Goal: Task Accomplishment & Management: Use online tool/utility

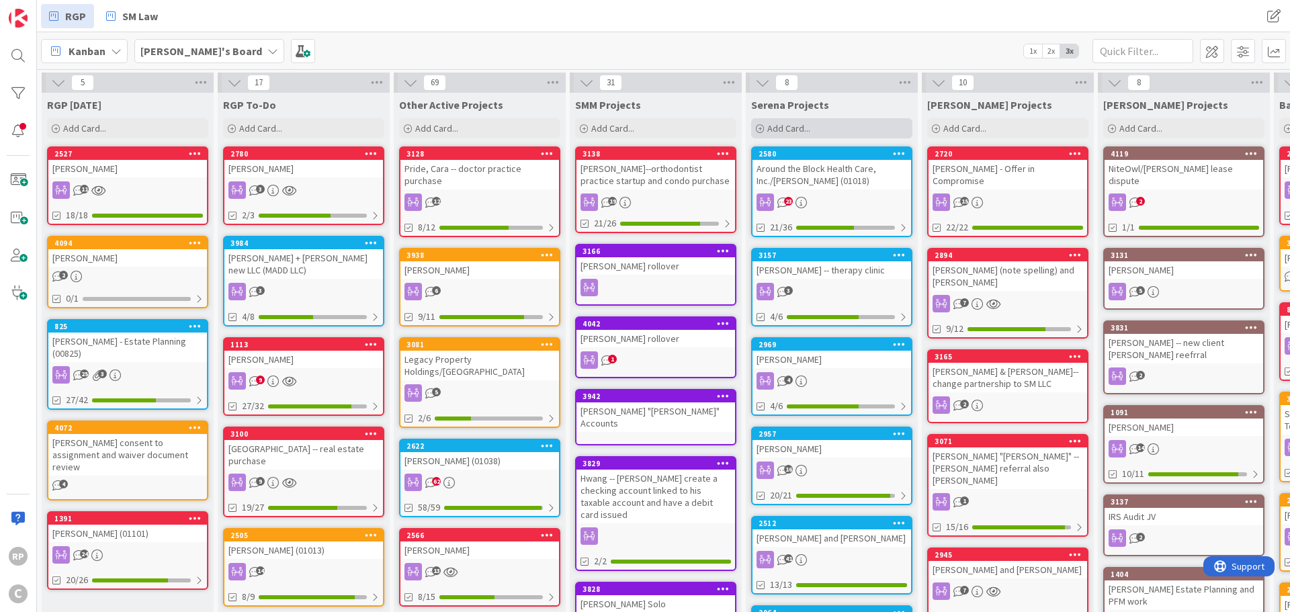
click at [786, 128] on span "Add Card..." at bounding box center [788, 128] width 43 height 12
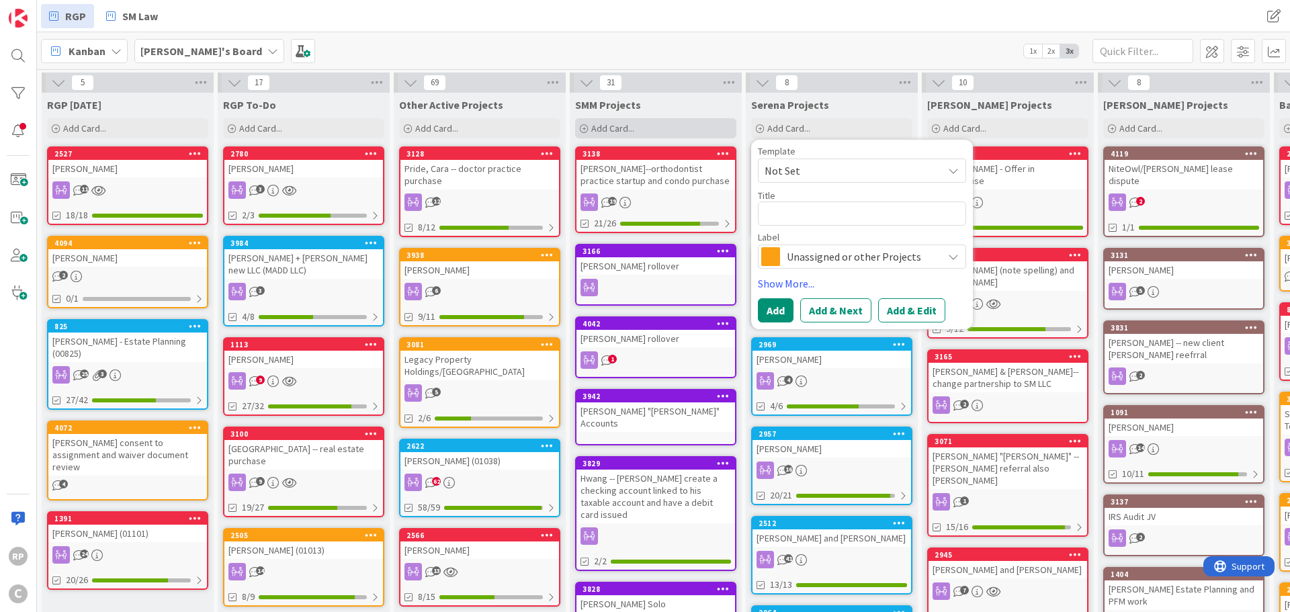
click at [603, 129] on span "Add Card..." at bounding box center [612, 128] width 43 height 12
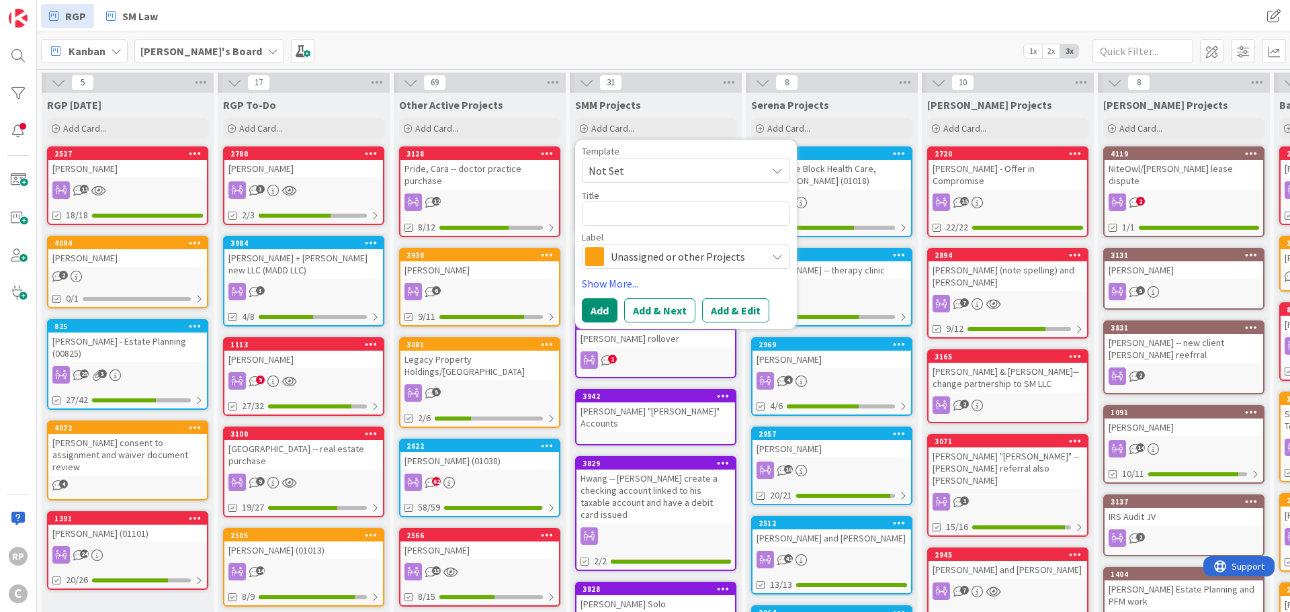
click at [626, 216] on textarea at bounding box center [686, 214] width 208 height 24
type textarea "x"
type textarea "Au"
type textarea "x"
type textarea "Aug"
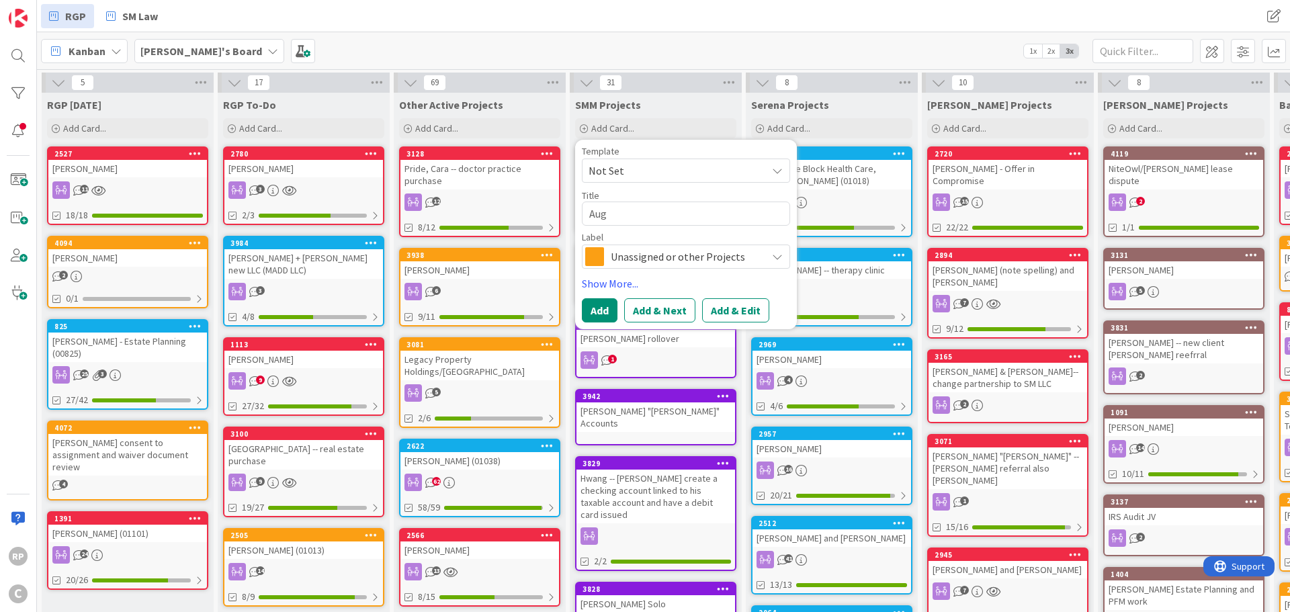
type textarea "x"
type textarea "Augu"
type textarea "x"
type textarea "Augus"
type textarea "x"
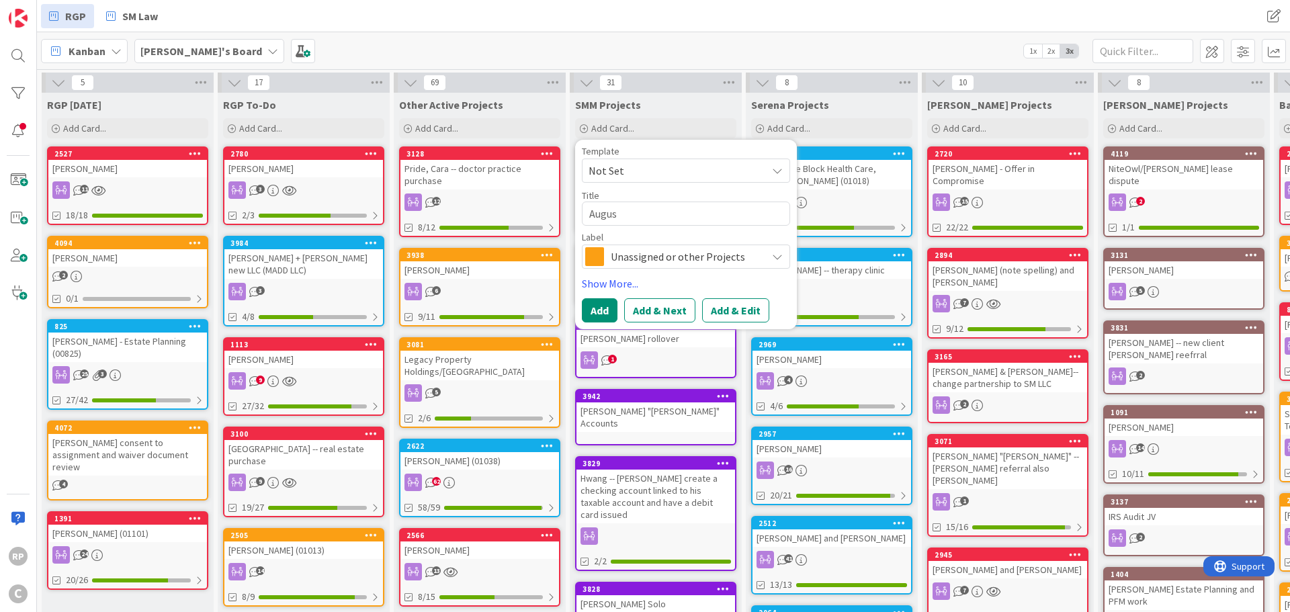
type textarea "August"
type textarea "x"
type textarea "August"
type textarea "x"
type textarea "August In"
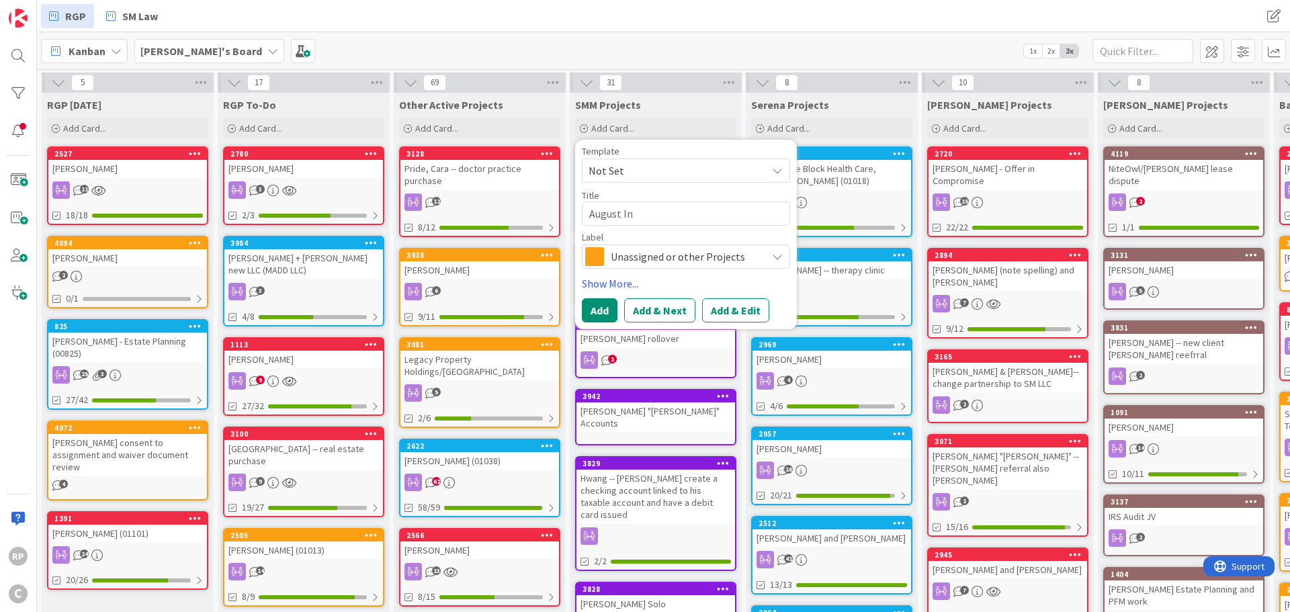
type textarea "x"
type textarea "August Inv"
type textarea "x"
type textarea "August Invo"
type textarea "x"
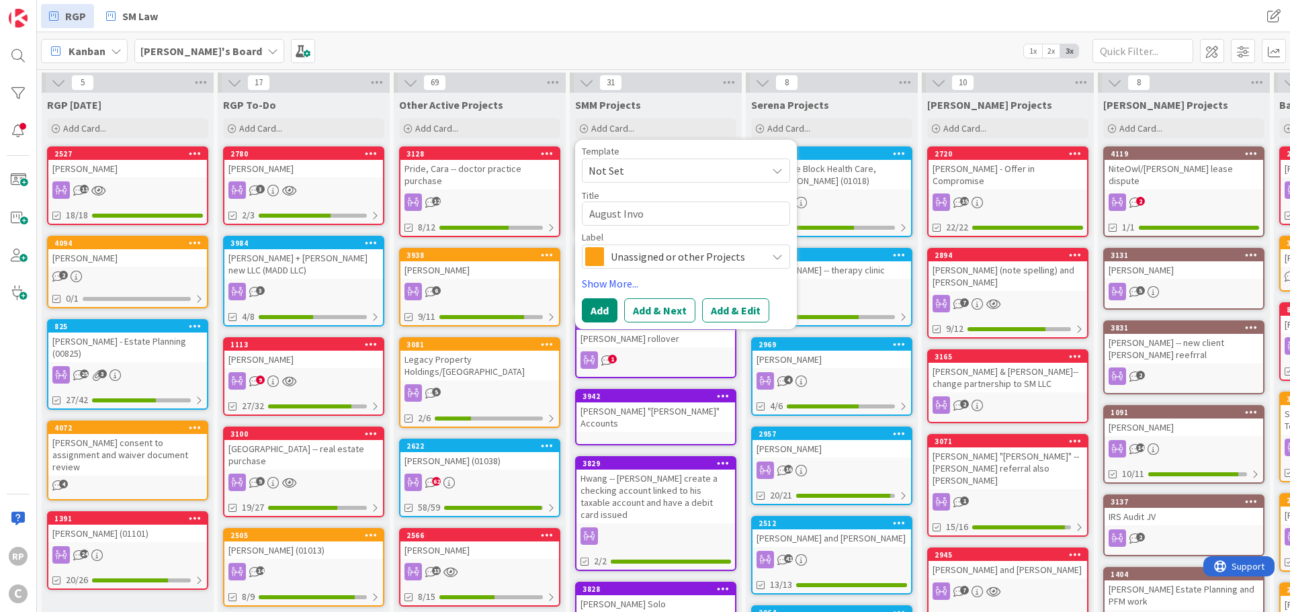
type textarea "August Invoi"
type textarea "x"
type textarea "August Invoic"
type textarea "x"
type textarea "August Invoice"
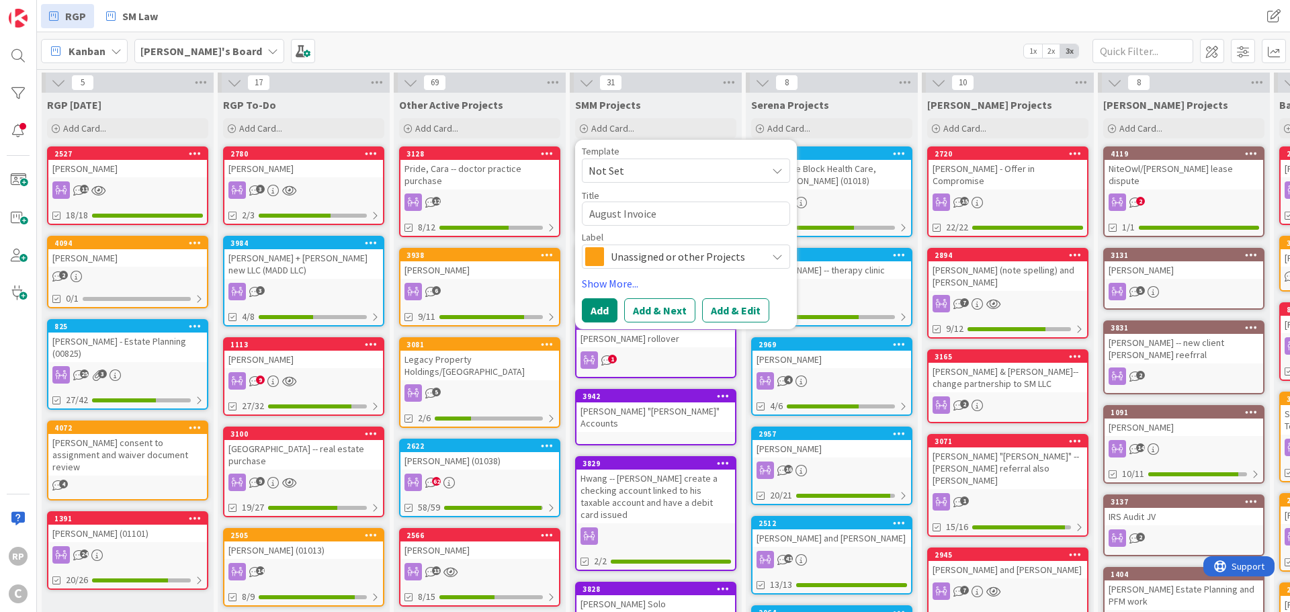
type textarea "x"
type textarea "August Invoices"
click at [630, 252] on span "Unassigned or other Projects" at bounding box center [685, 256] width 149 height 19
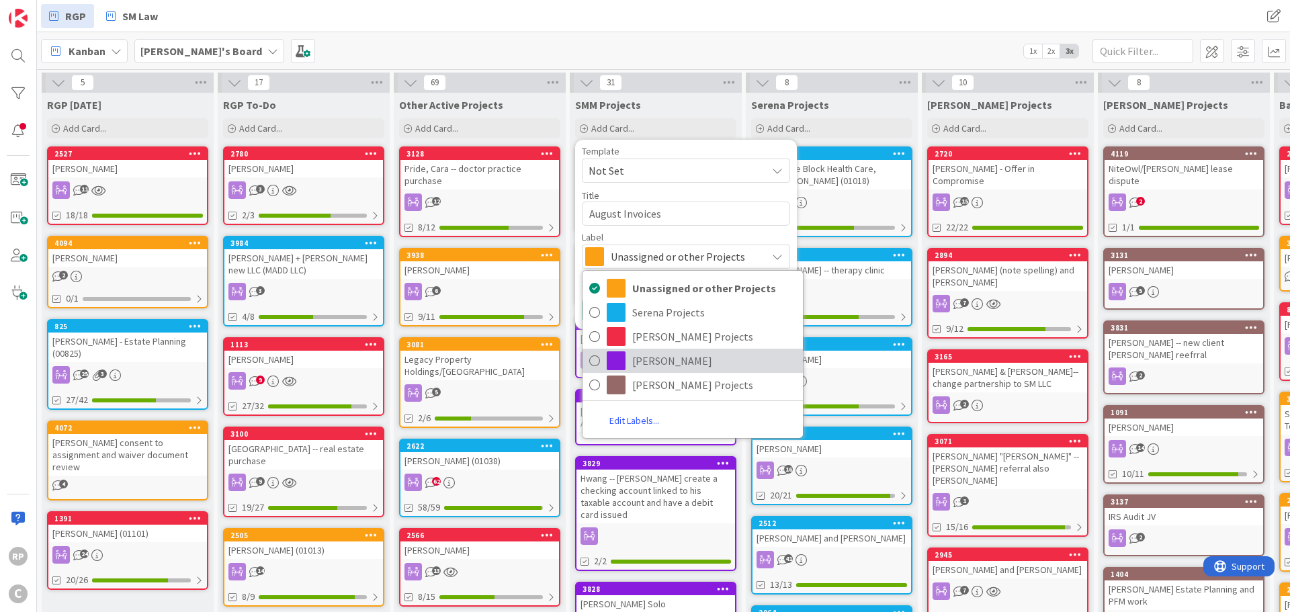
click at [644, 364] on span "[PERSON_NAME]" at bounding box center [714, 361] width 164 height 20
type textarea "x"
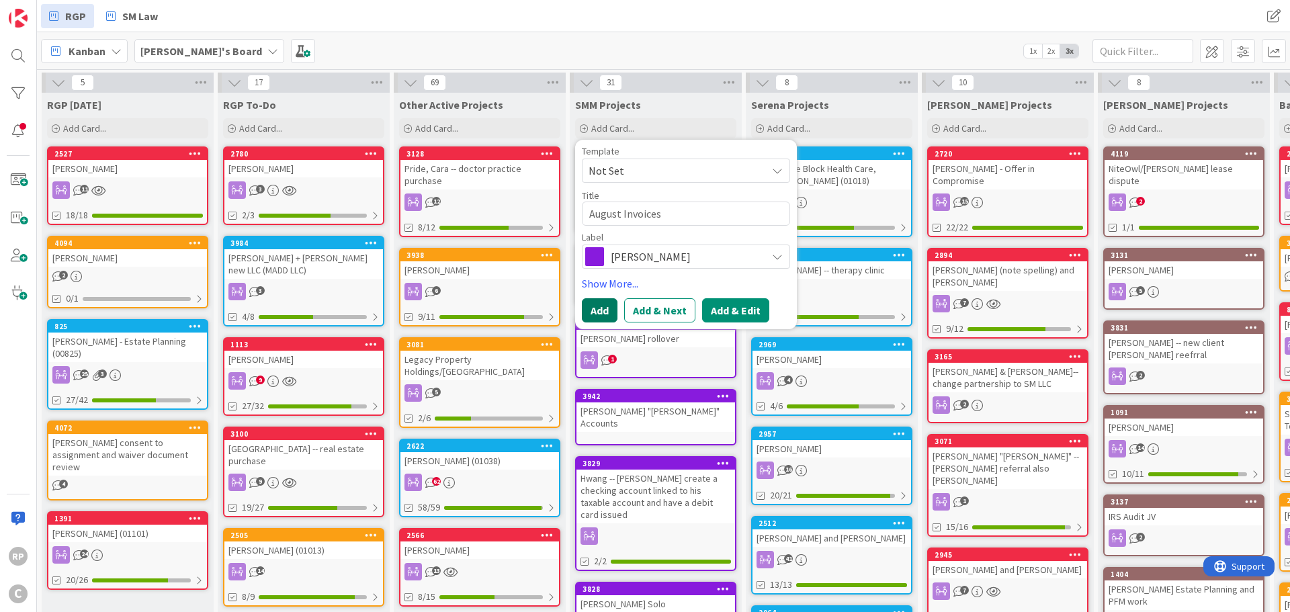
drag, startPoint x: 592, startPoint y: 303, endPoint x: 732, endPoint y: 306, distance: 139.8
click at [732, 306] on div "Add Add & Next Add & Edit" at bounding box center [686, 310] width 208 height 24
click at [732, 306] on button "Add & Edit" at bounding box center [735, 310] width 67 height 24
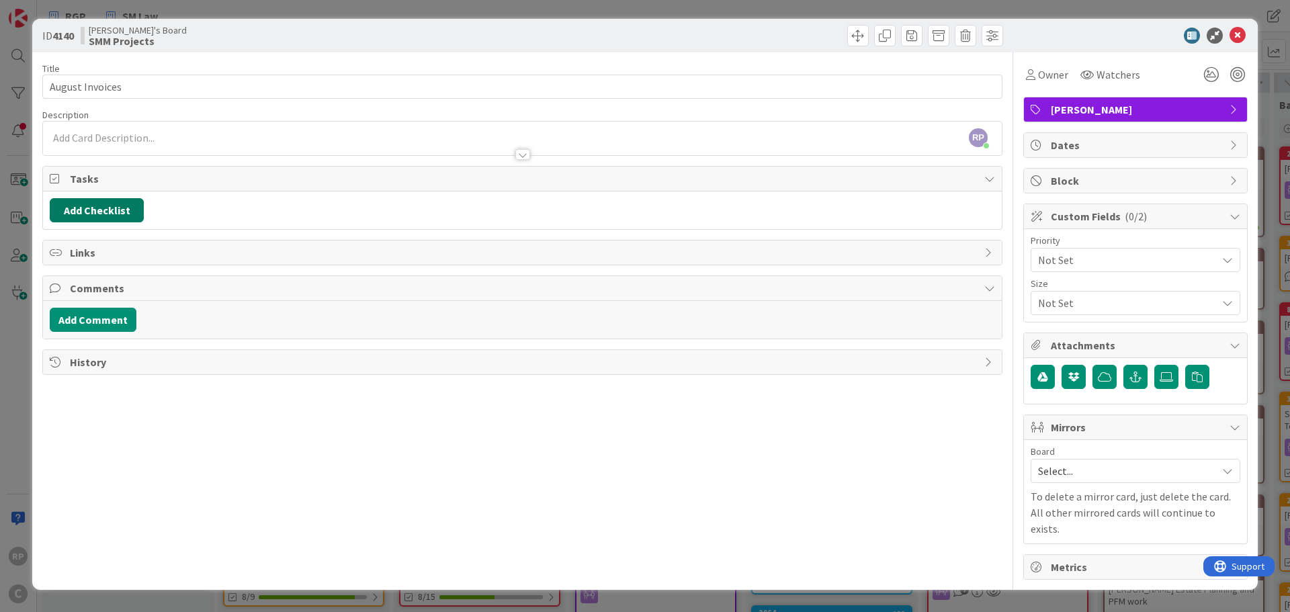
click at [104, 207] on button "Add Checklist" at bounding box center [97, 210] width 94 height 24
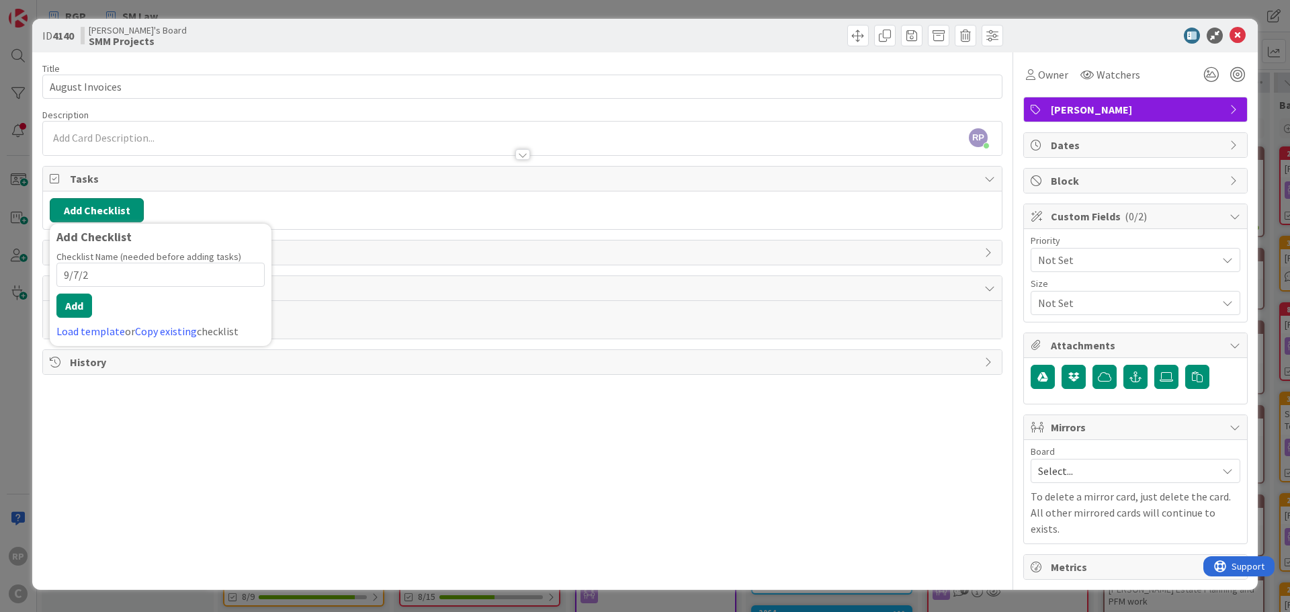
type input "[DATE]"
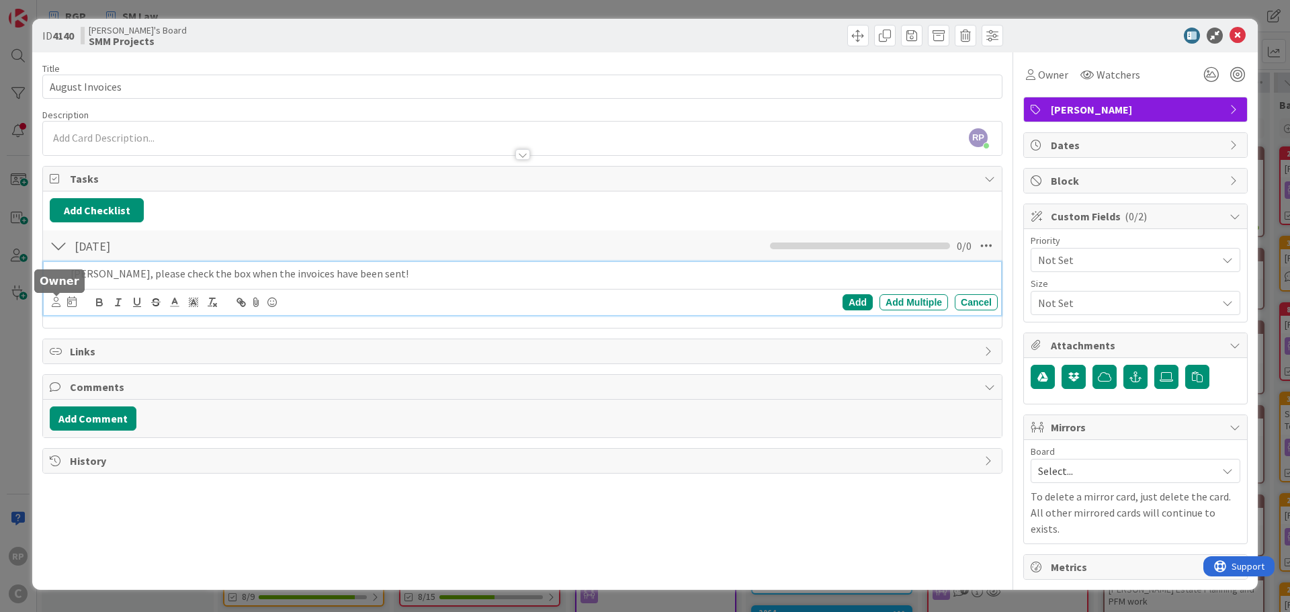
click at [57, 303] on icon at bounding box center [56, 302] width 9 height 10
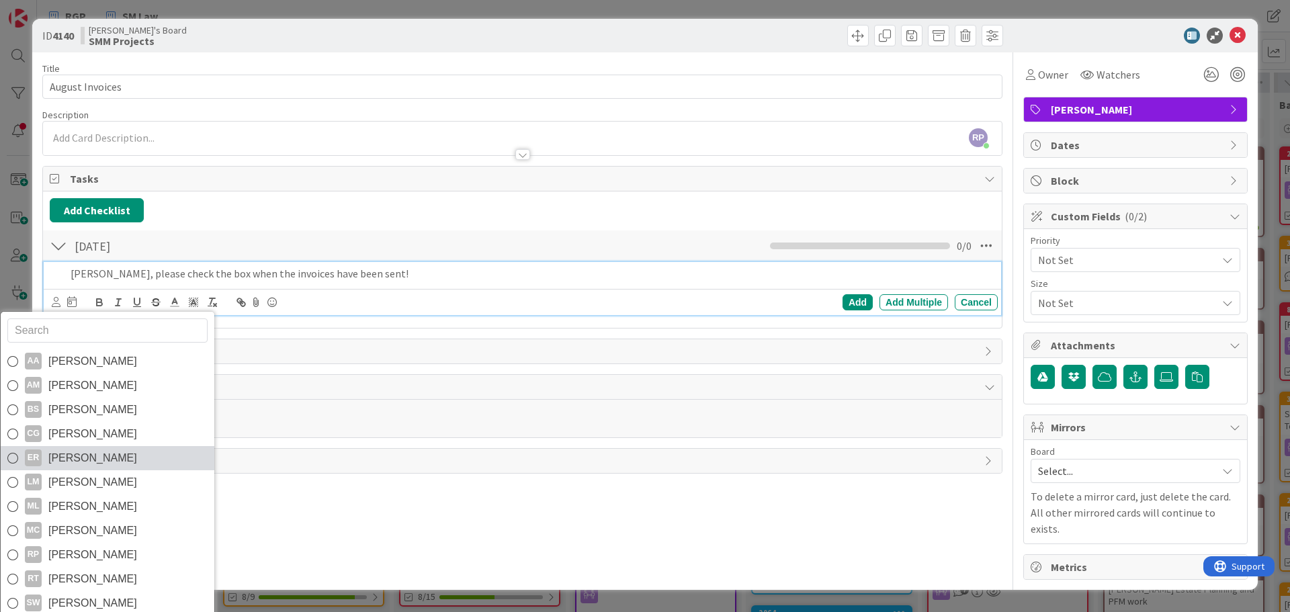
scroll to position [23, 0]
click at [85, 601] on span "[PERSON_NAME]" at bounding box center [92, 605] width 89 height 20
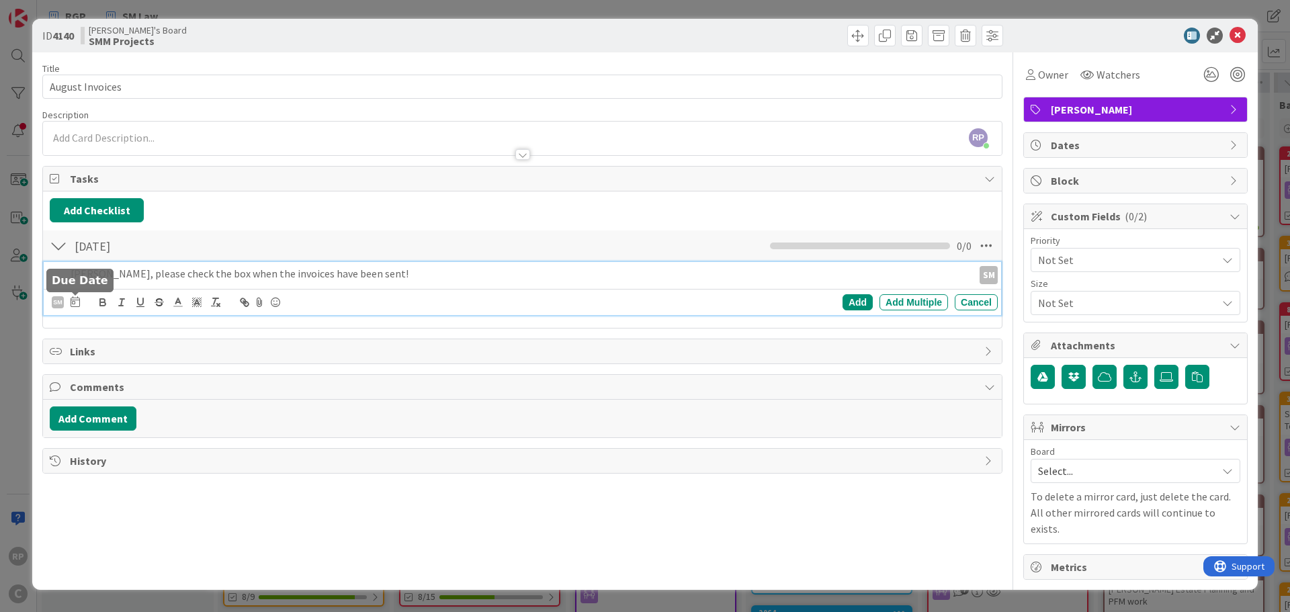
click at [73, 302] on icon at bounding box center [75, 301] width 9 height 11
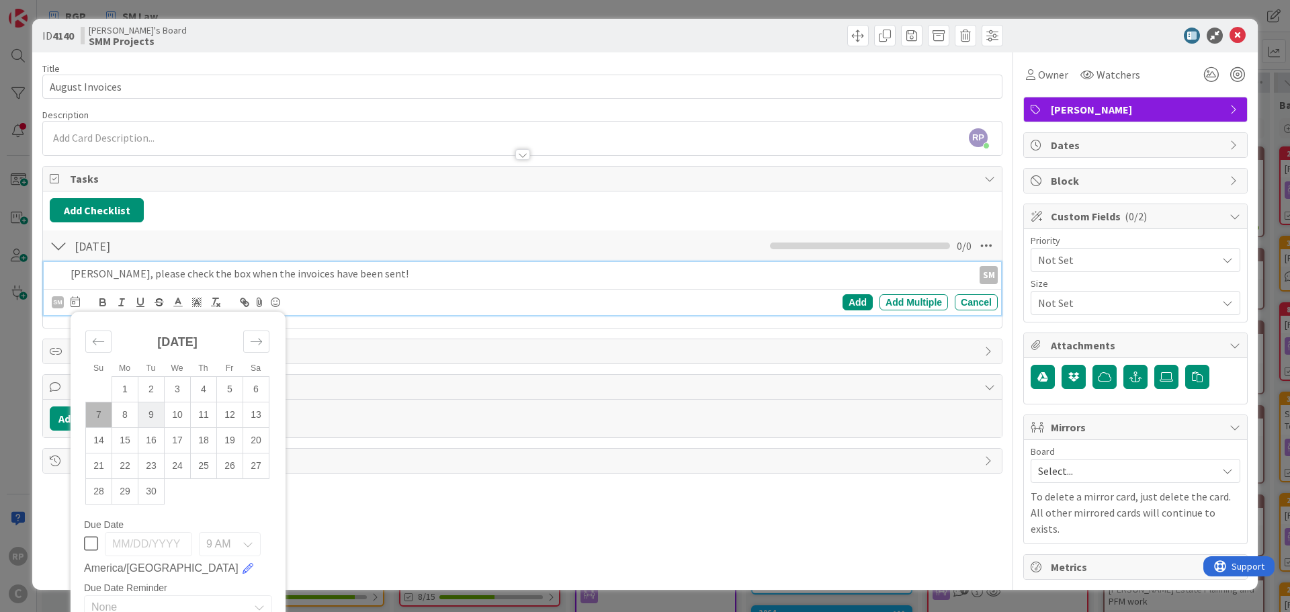
click at [144, 415] on td "9" at bounding box center [151, 415] width 26 height 26
click at [847, 303] on div "Add" at bounding box center [858, 302] width 30 height 16
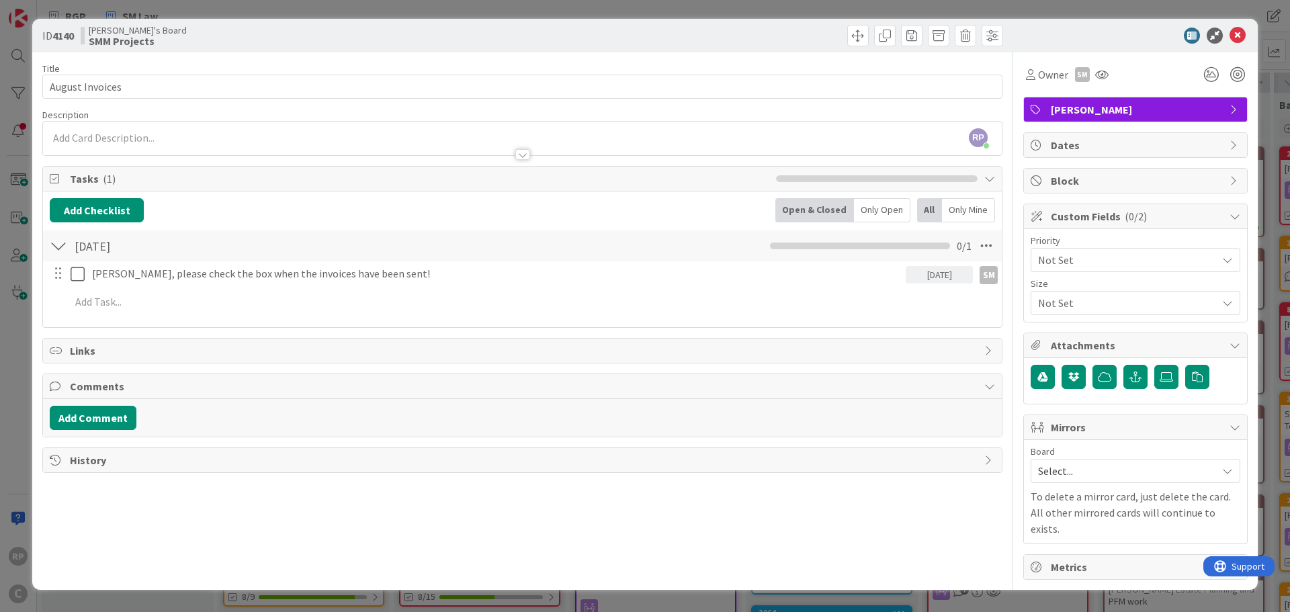
click at [1055, 471] on span "Select..." at bounding box center [1124, 471] width 172 height 19
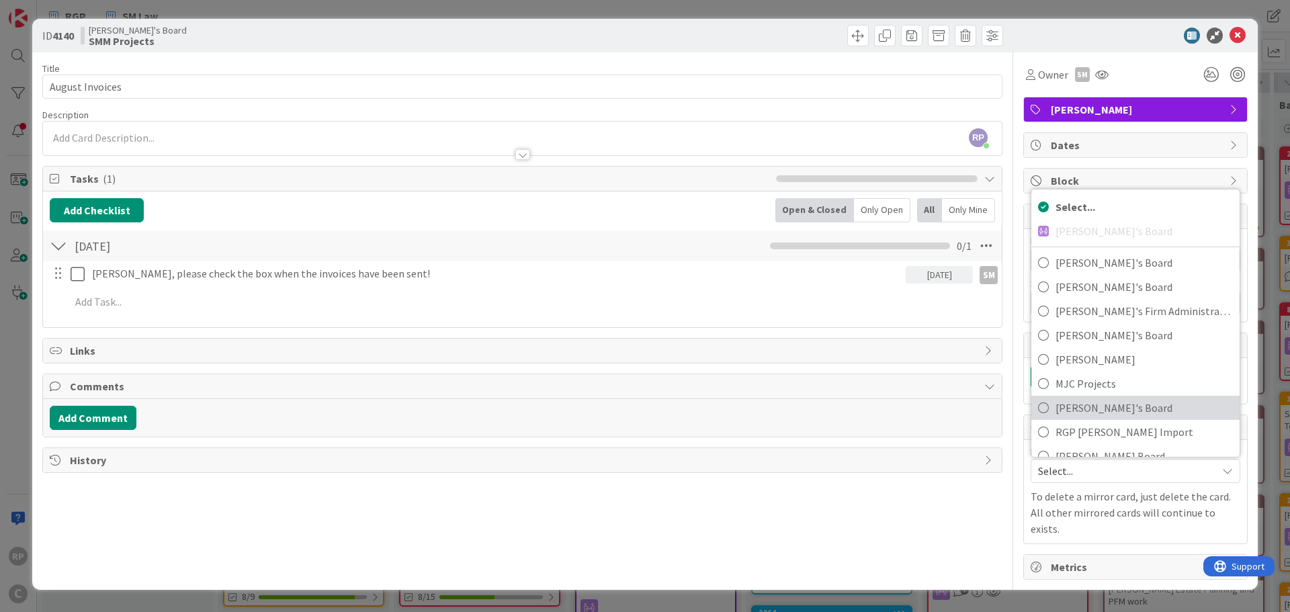
scroll to position [89, 0]
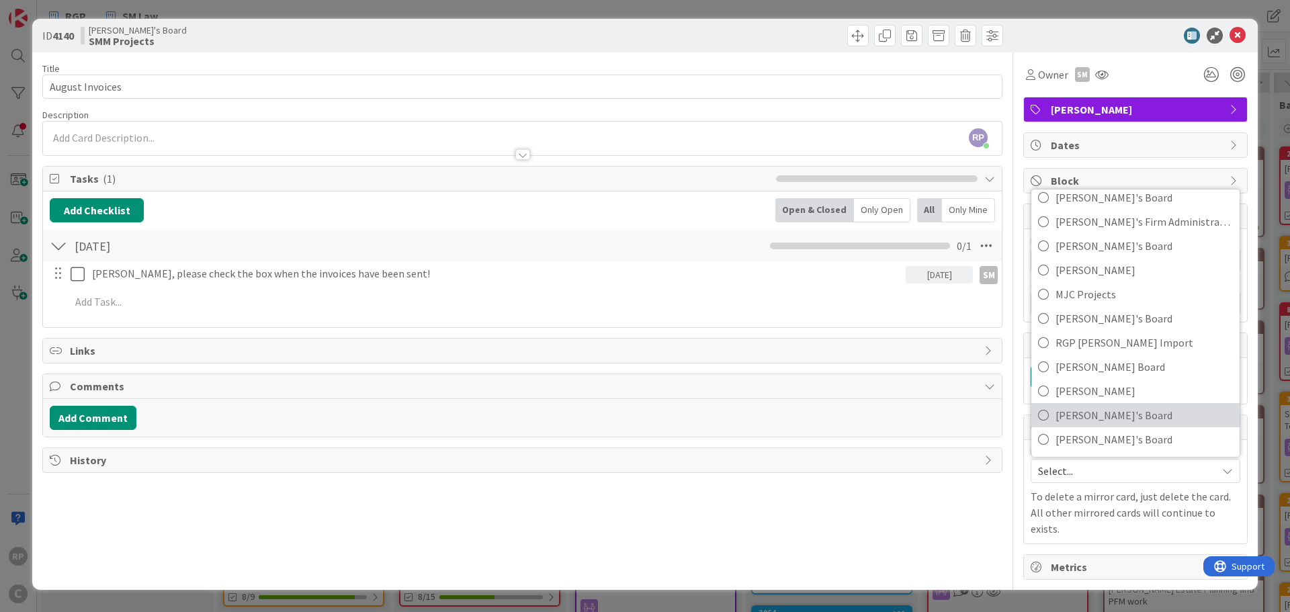
click at [1106, 416] on span "[PERSON_NAME]'s Board" at bounding box center [1143, 415] width 177 height 20
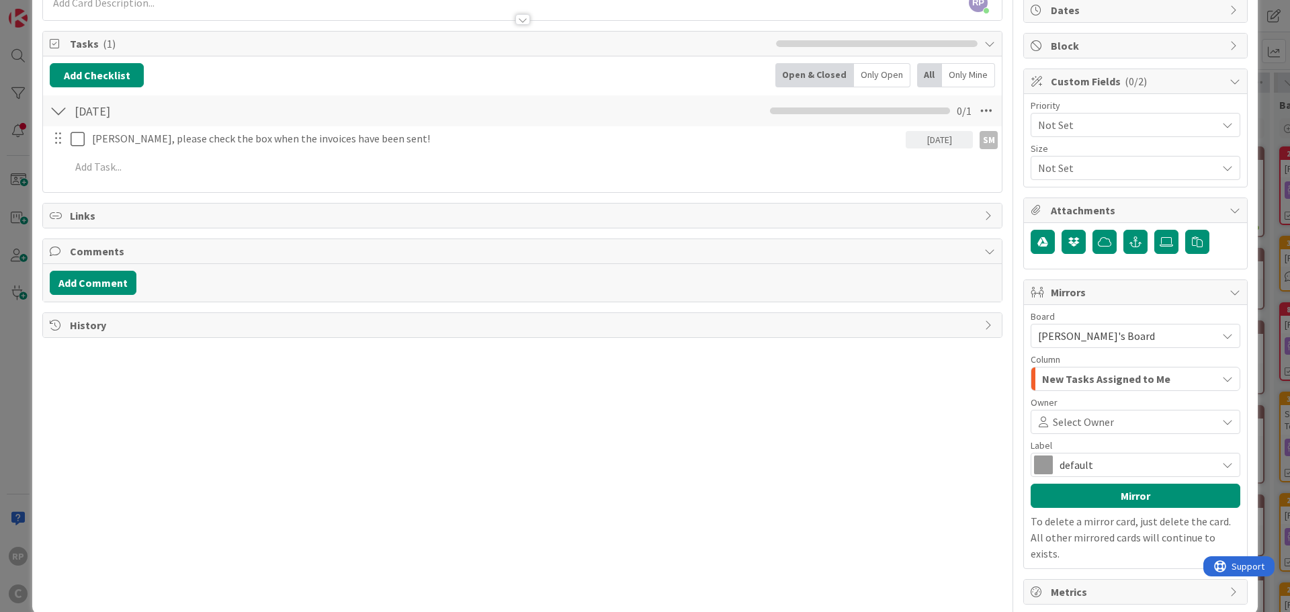
scroll to position [140, 0]
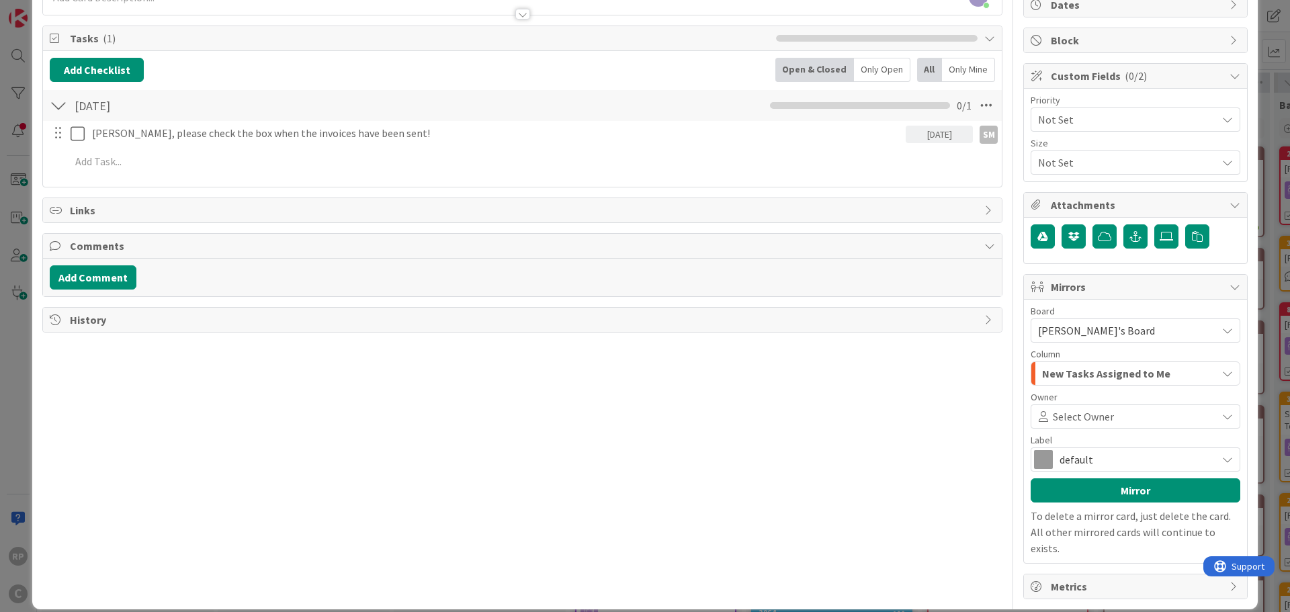
click at [1092, 425] on div "Select Owner" at bounding box center [1136, 416] width 210 height 24
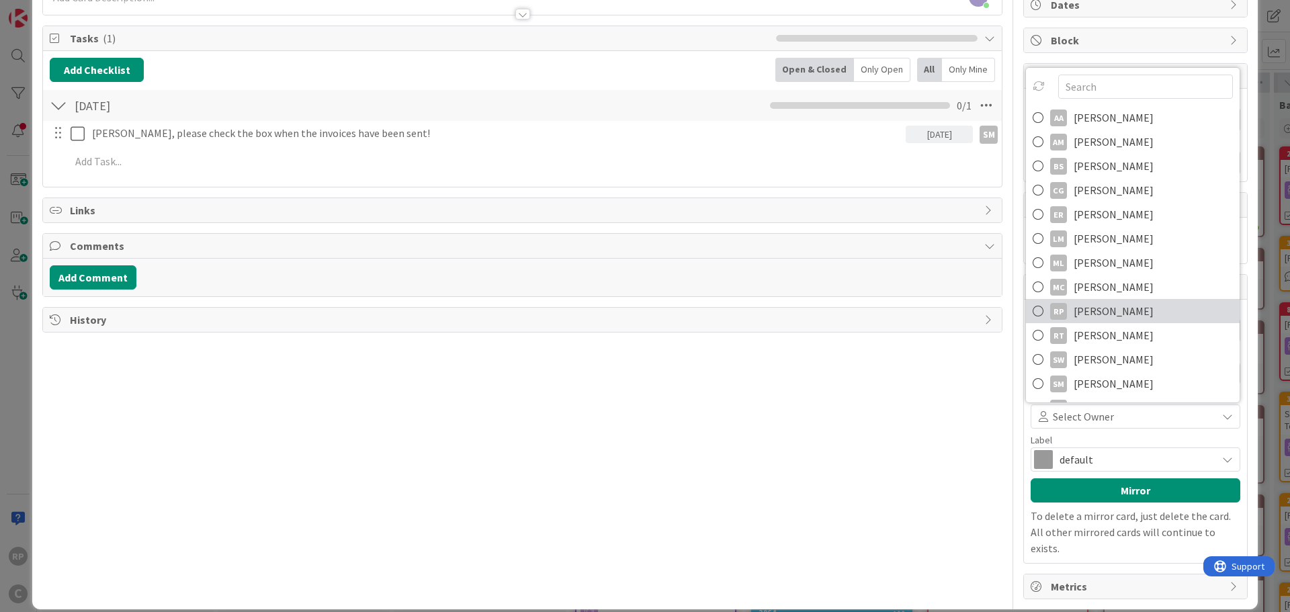
click at [1099, 306] on span "[PERSON_NAME]" at bounding box center [1114, 311] width 80 height 20
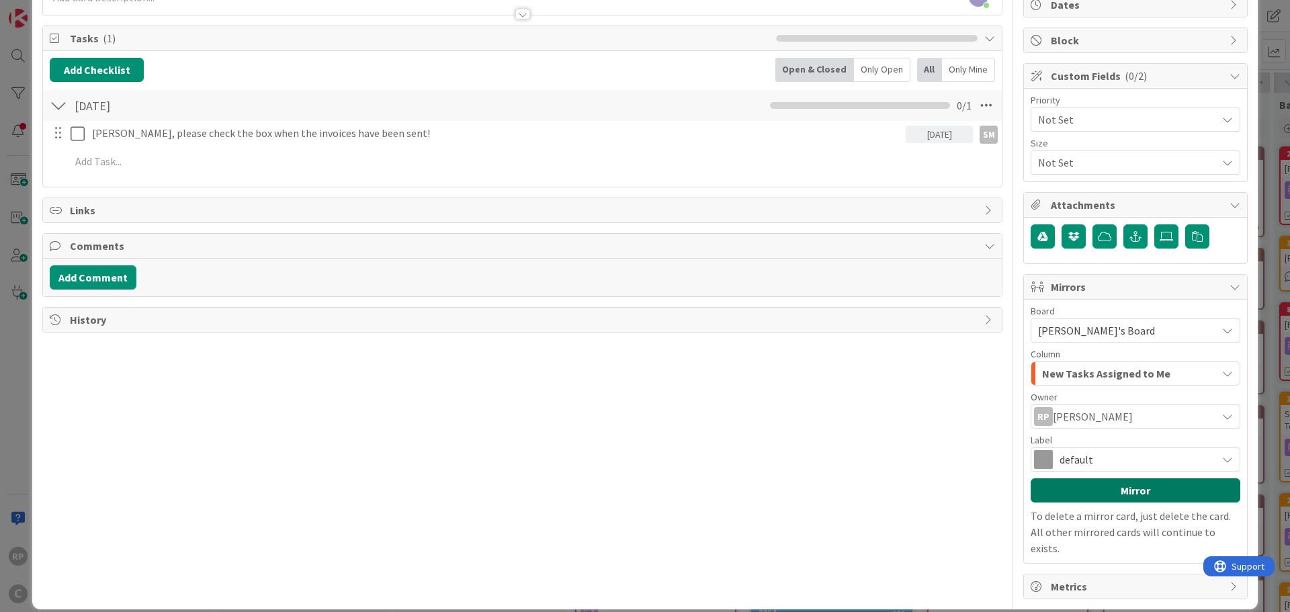
click at [1080, 481] on button "Mirror" at bounding box center [1136, 490] width 210 height 24
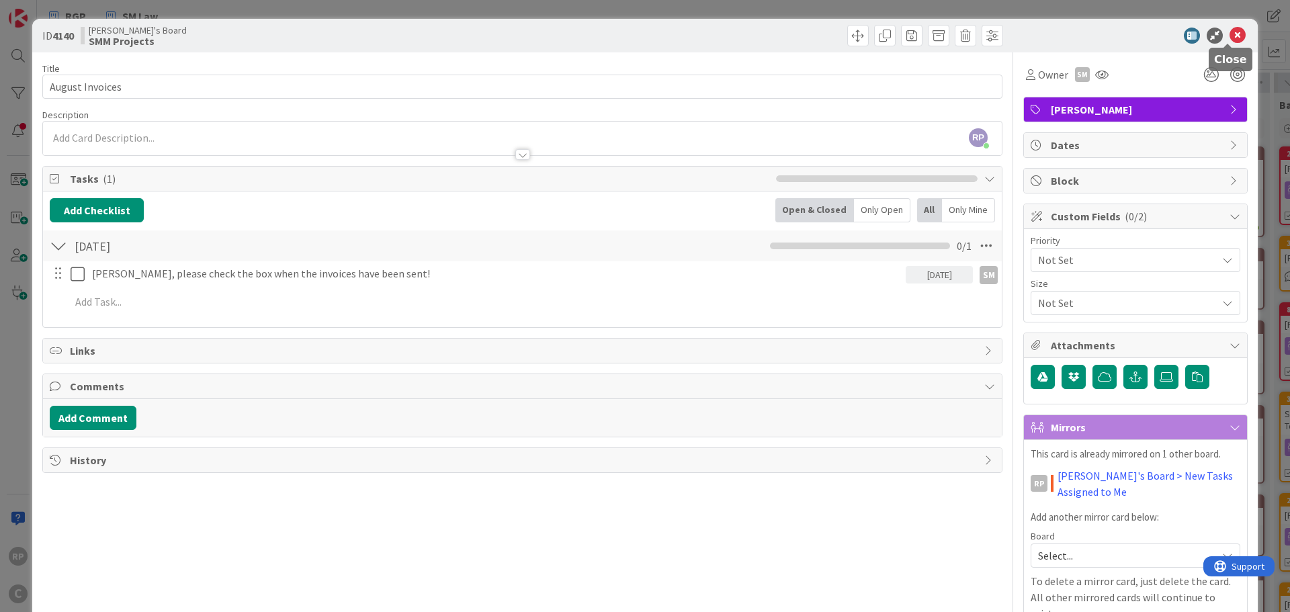
click at [1230, 34] on icon at bounding box center [1238, 36] width 16 height 16
